Goal: Information Seeking & Learning: Learn about a topic

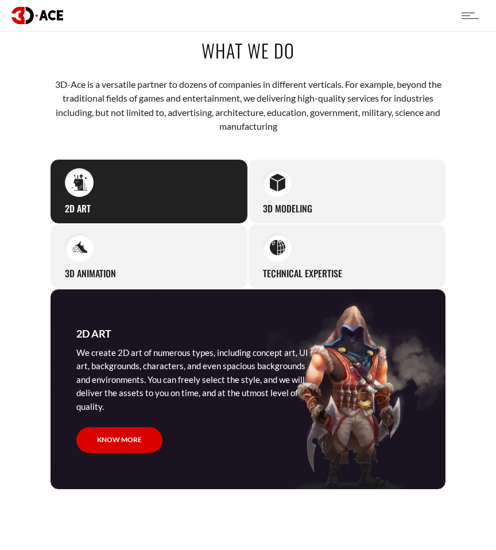
scroll to position [917, 0]
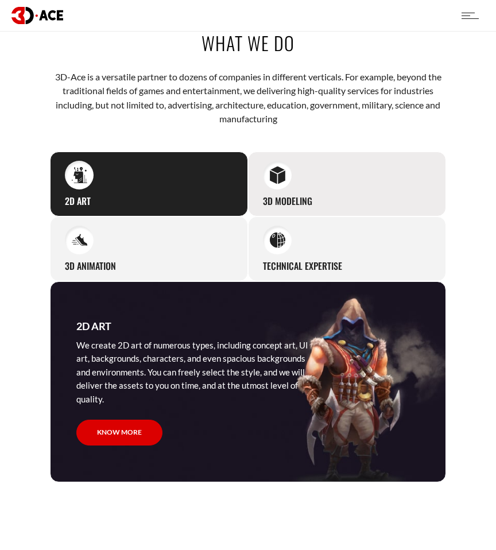
click at [325, 179] on div "3D Modeling Our studio can easily supply you with professional 3D models for pr…" at bounding box center [347, 184] width 198 height 65
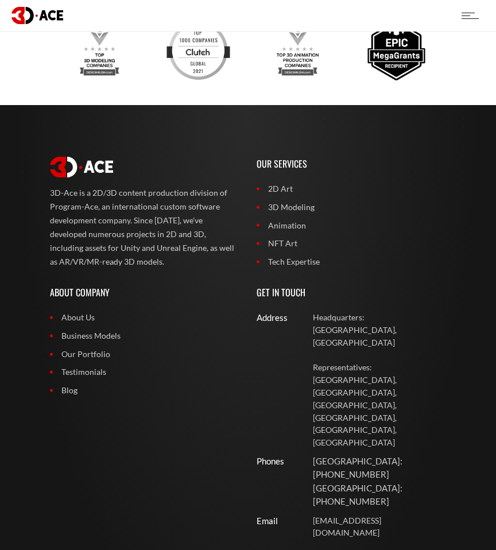
scroll to position [3391, 0]
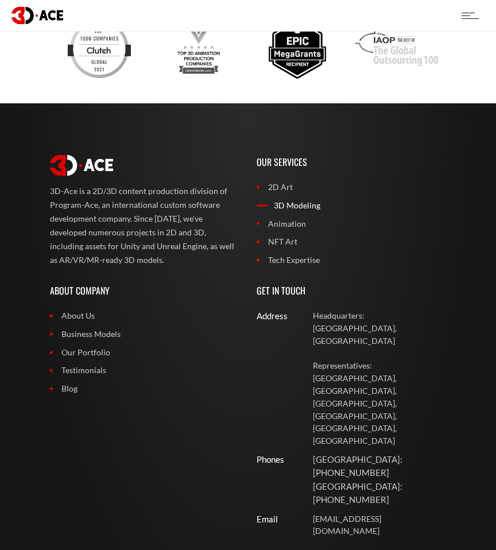
click at [292, 199] on link "3D Modeling" at bounding box center [352, 205] width 190 height 13
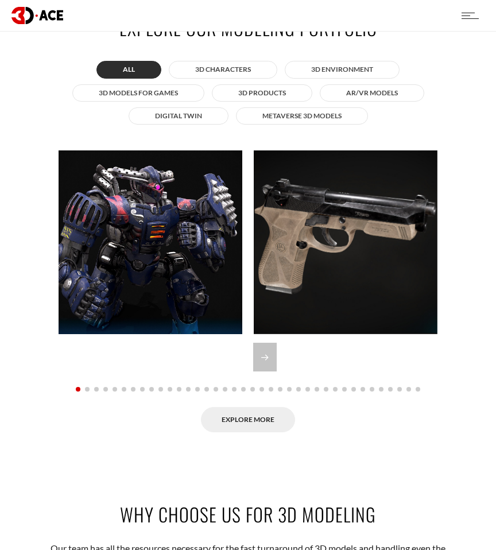
scroll to position [995, 0]
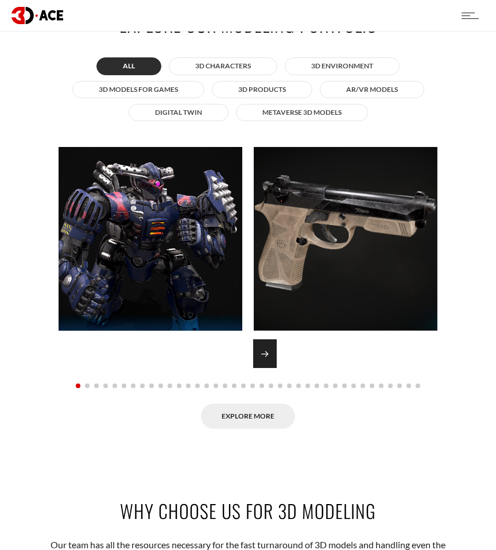
click at [256, 354] on div "Next slide" at bounding box center [265, 353] width 24 height 29
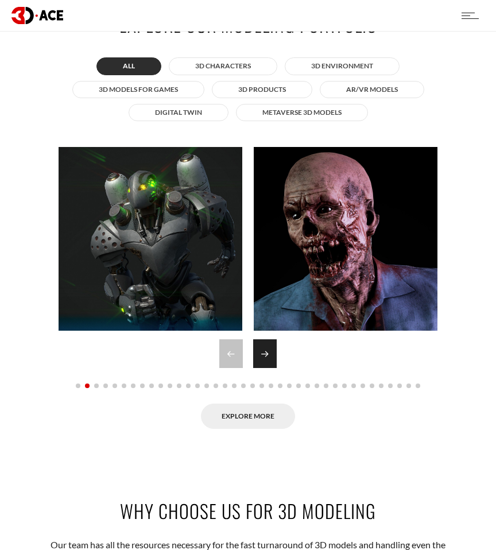
click at [261, 357] on div "Next slide" at bounding box center [265, 353] width 24 height 29
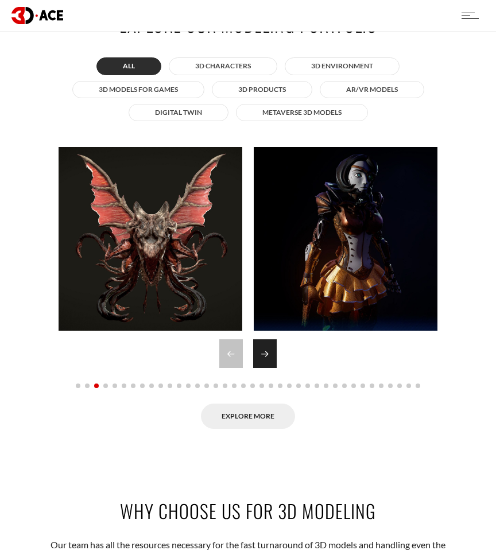
click at [261, 357] on div "Next slide" at bounding box center [265, 353] width 24 height 29
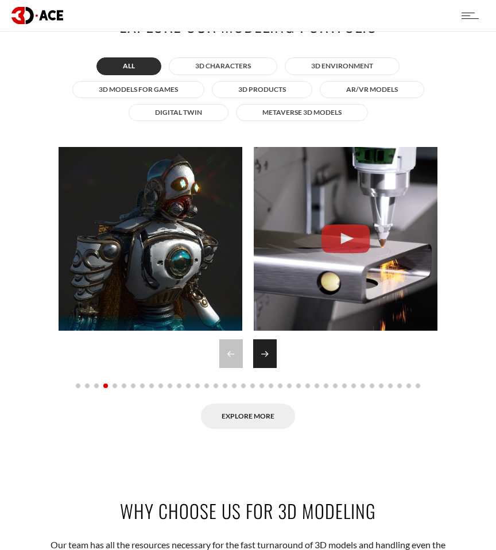
click at [261, 357] on div "Next slide" at bounding box center [265, 353] width 24 height 29
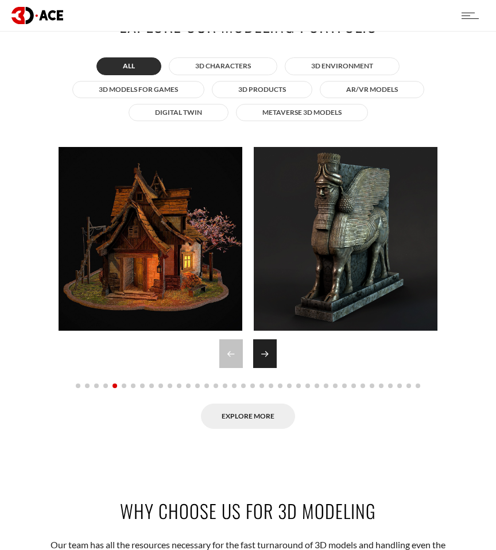
click at [265, 358] on div "Next slide" at bounding box center [265, 353] width 24 height 29
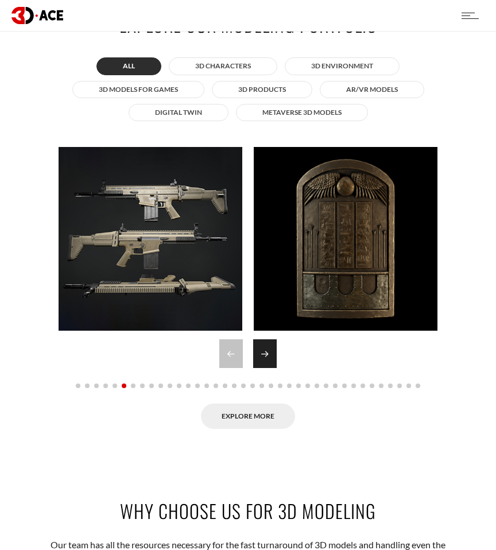
click at [265, 358] on div "Next slide" at bounding box center [265, 353] width 24 height 29
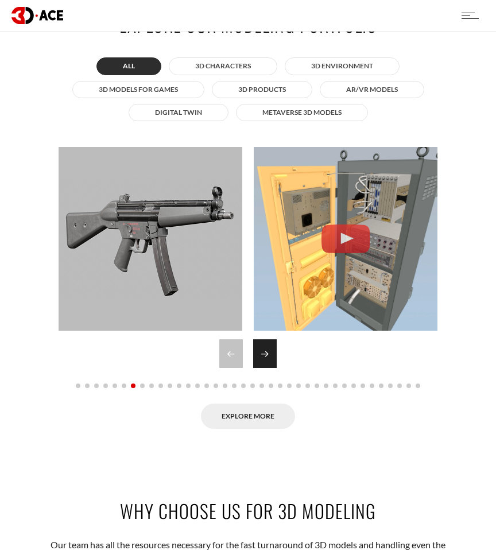
click at [265, 358] on div "Next slide" at bounding box center [265, 353] width 24 height 29
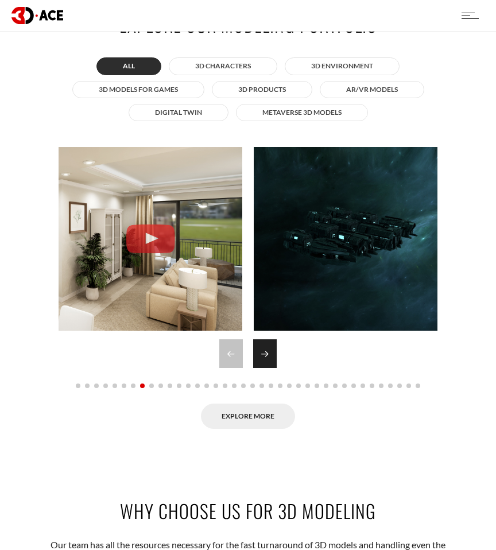
click at [265, 358] on div "Next slide" at bounding box center [265, 353] width 24 height 29
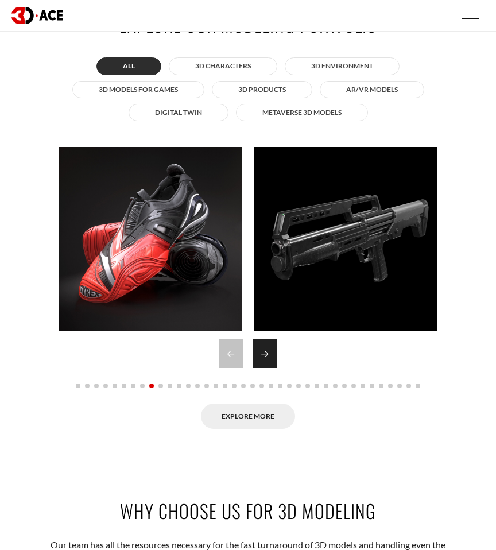
click at [265, 358] on div "Next slide" at bounding box center [265, 353] width 24 height 29
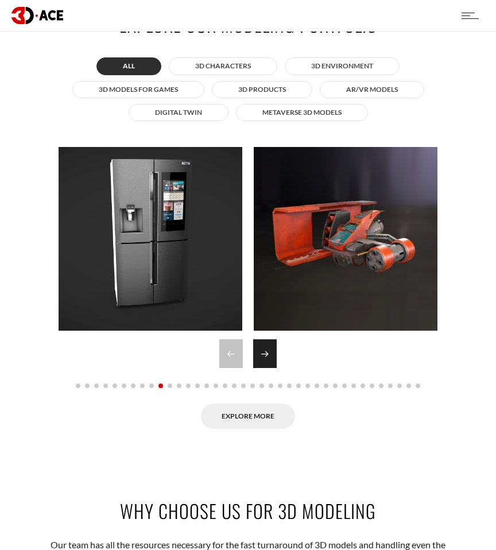
click at [265, 358] on div "Next slide" at bounding box center [265, 353] width 24 height 29
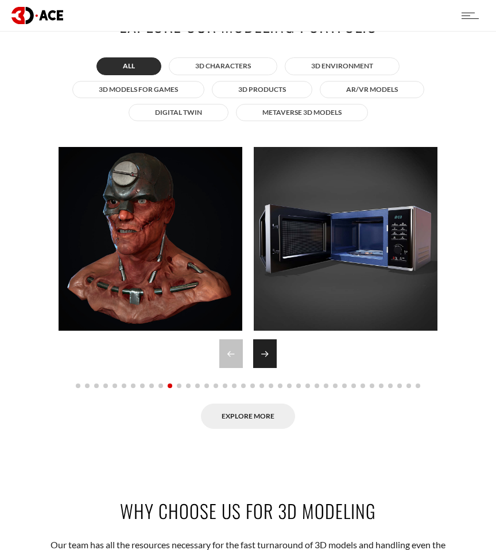
click at [265, 358] on div "Next slide" at bounding box center [265, 353] width 24 height 29
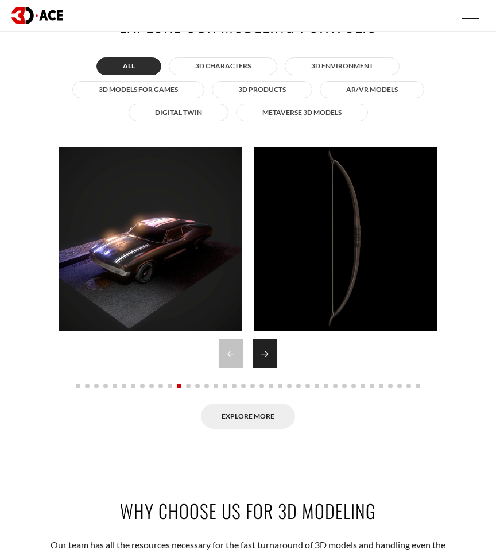
click at [267, 358] on div "Next slide" at bounding box center [265, 353] width 24 height 29
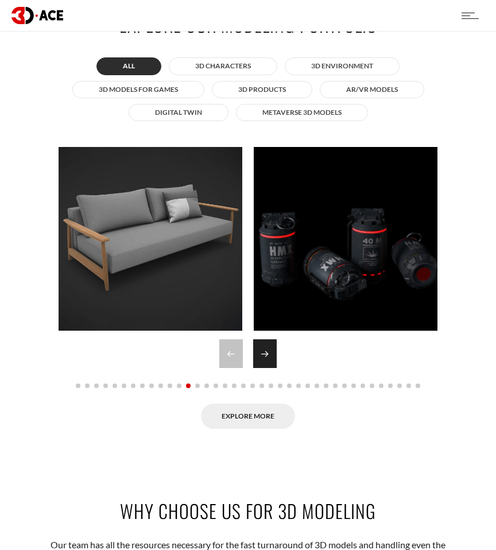
click at [267, 358] on div "Next slide" at bounding box center [265, 353] width 24 height 29
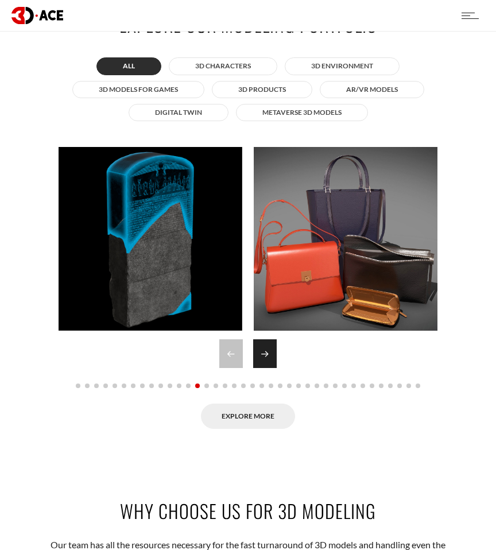
click at [267, 358] on div "Next slide" at bounding box center [265, 353] width 24 height 29
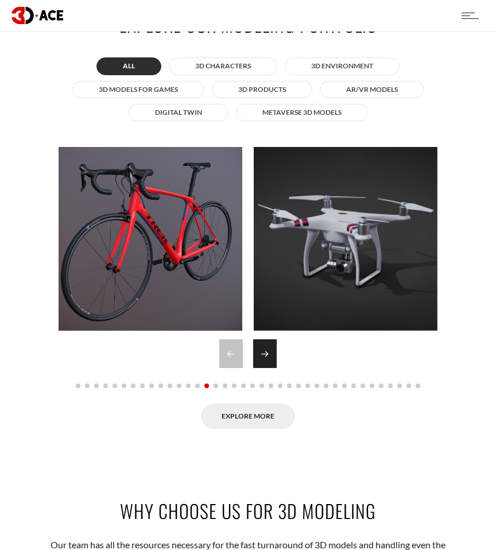
click at [267, 358] on div "Next slide" at bounding box center [265, 353] width 24 height 29
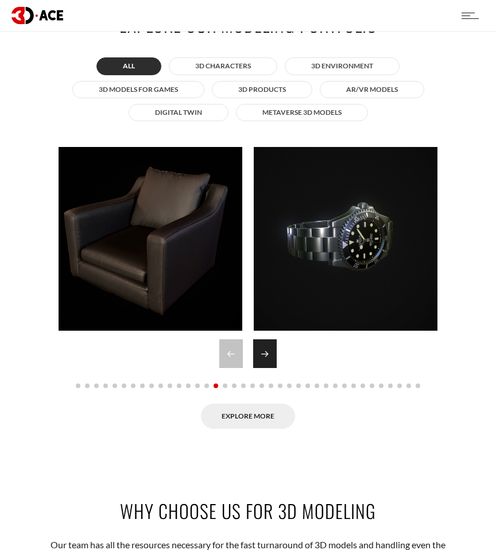
click at [267, 358] on div "Next slide" at bounding box center [265, 353] width 24 height 29
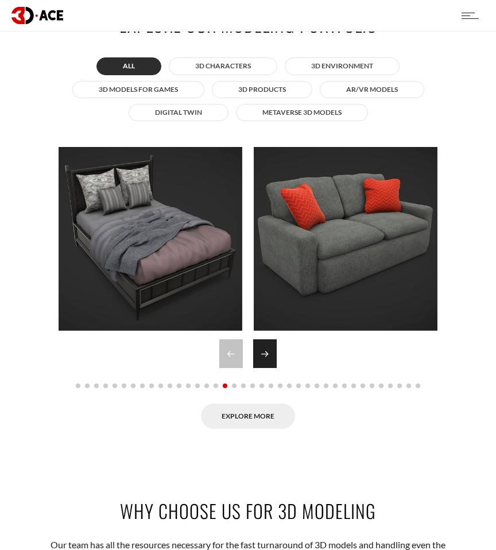
click at [267, 358] on div "Next slide" at bounding box center [265, 353] width 24 height 29
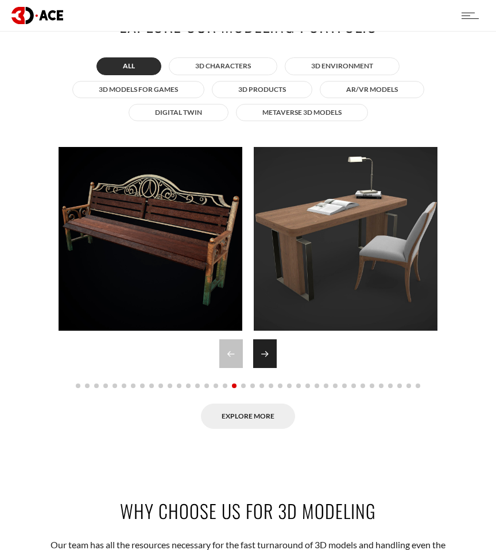
click at [267, 358] on div "Next slide" at bounding box center [265, 353] width 24 height 29
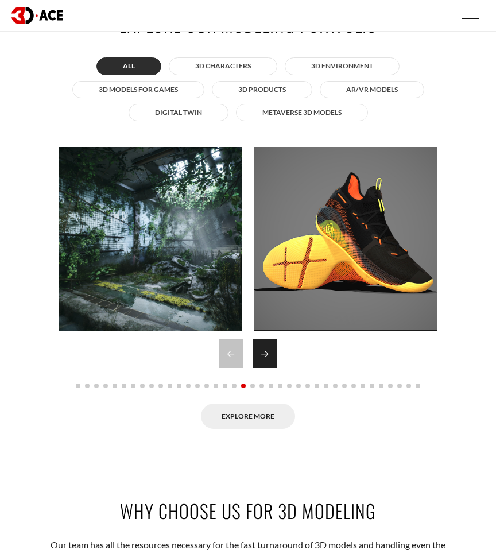
click at [267, 358] on div "Next slide" at bounding box center [265, 353] width 24 height 29
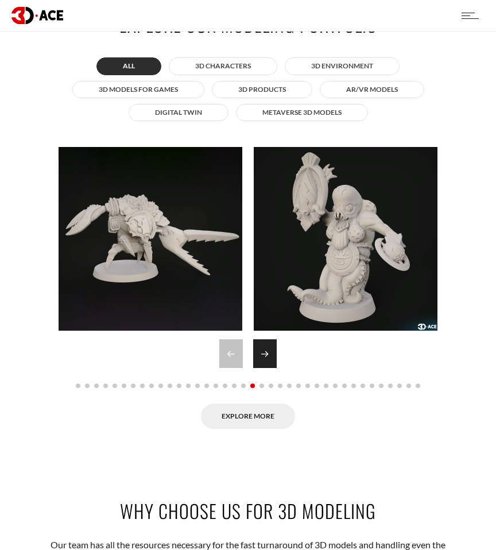
click at [267, 358] on div "Next slide" at bounding box center [265, 353] width 24 height 29
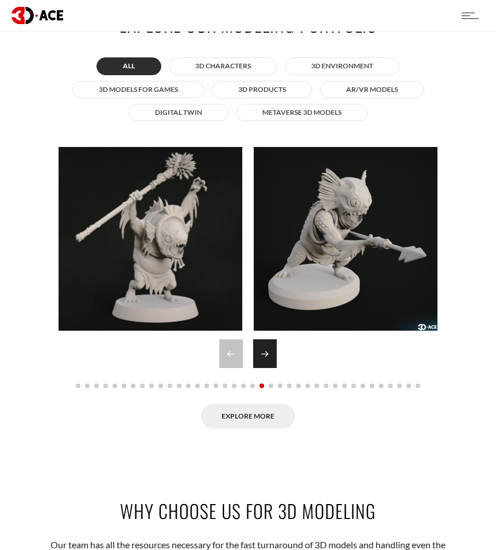
click at [267, 358] on div "Next slide" at bounding box center [265, 353] width 24 height 29
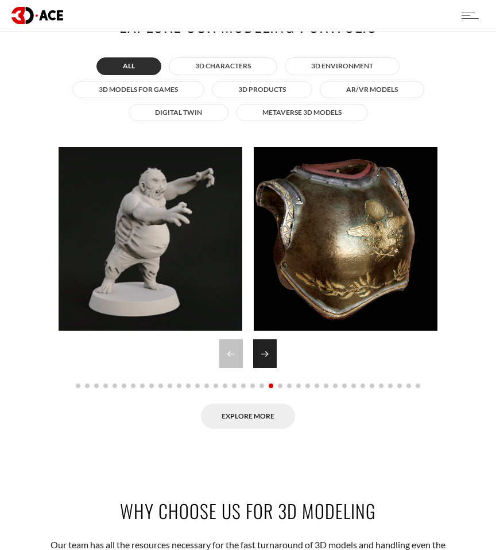
click at [267, 358] on div "Next slide" at bounding box center [265, 353] width 24 height 29
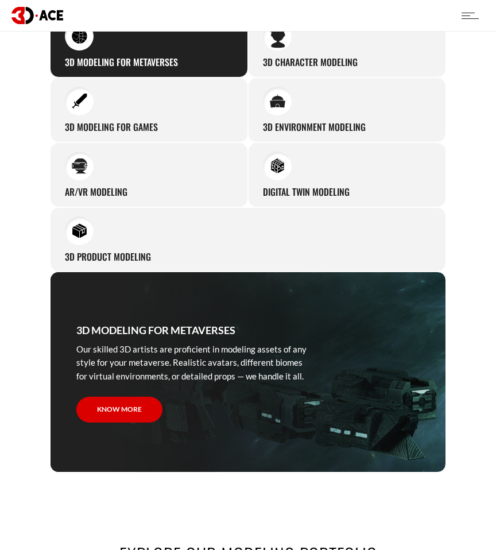
scroll to position [0, 0]
